Goal: Use online tool/utility: Utilize a website feature to perform a specific function

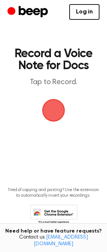
click at [48, 105] on span "button" at bounding box center [53, 110] width 27 height 27
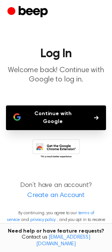
click at [46, 115] on button "Continue with Google" at bounding box center [56, 118] width 100 height 25
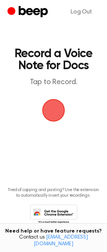
click at [50, 115] on span "button" at bounding box center [54, 111] width 34 height 34
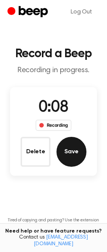
click at [62, 149] on button "Save" at bounding box center [72, 152] width 30 height 30
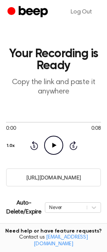
click at [67, 176] on input "https://beep.audio/U9ypKm8" at bounding box center [53, 177] width 95 height 18
click at [52, 144] on icon "Play Audio" at bounding box center [53, 145] width 19 height 19
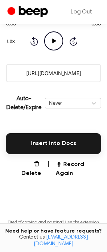
scroll to position [106, 0]
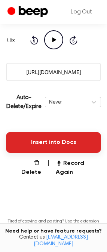
click at [61, 139] on button "Insert into Docs" at bounding box center [53, 142] width 95 height 21
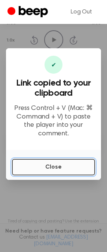
click at [60, 165] on button "Close" at bounding box center [53, 167] width 83 height 16
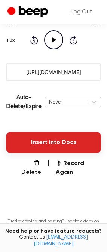
click at [64, 147] on button "Insert into Docs" at bounding box center [53, 142] width 95 height 21
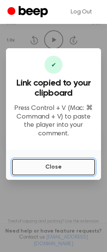
click at [69, 165] on button "Close" at bounding box center [53, 167] width 83 height 16
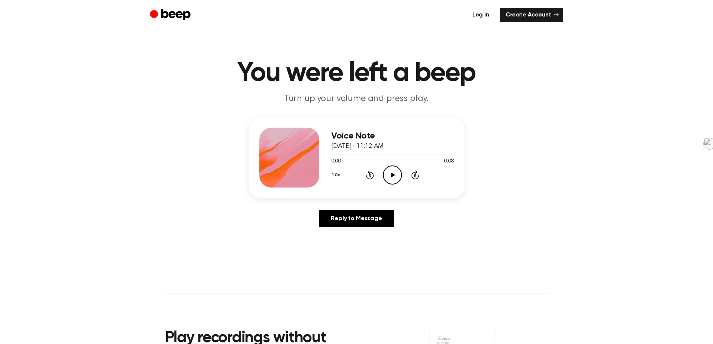
click at [392, 173] on icon at bounding box center [393, 175] width 4 height 5
